Goal: Task Accomplishment & Management: Manage account settings

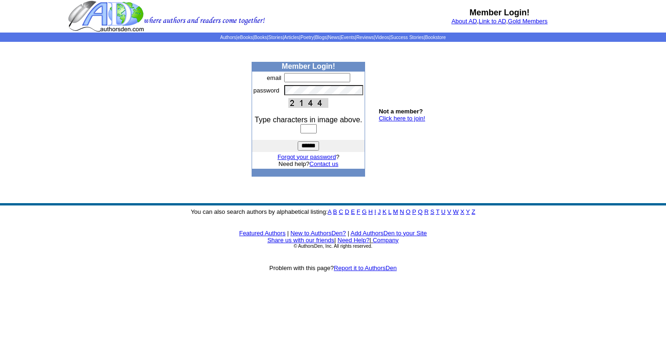
type input "**********"
click at [316, 131] on input "text" at bounding box center [308, 128] width 16 height 9
type input "****"
click at [298, 141] on input "******" at bounding box center [308, 145] width 21 height 9
